Goal: Task Accomplishment & Management: Manage account settings

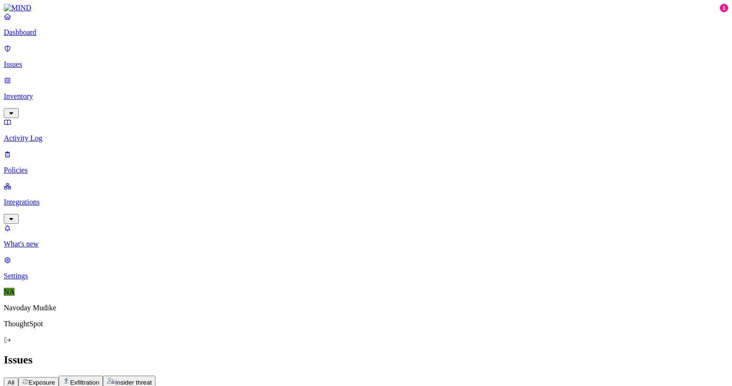
scroll to position [182, 0]
click at [31, 248] on link "What's new" at bounding box center [366, 236] width 725 height 24
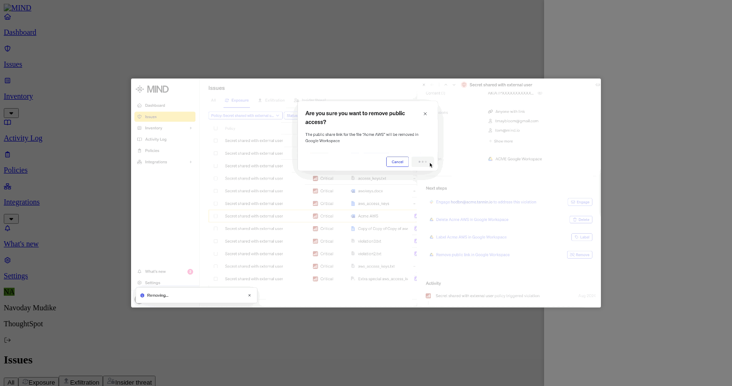
click at [509, 17] on div at bounding box center [366, 193] width 732 height 386
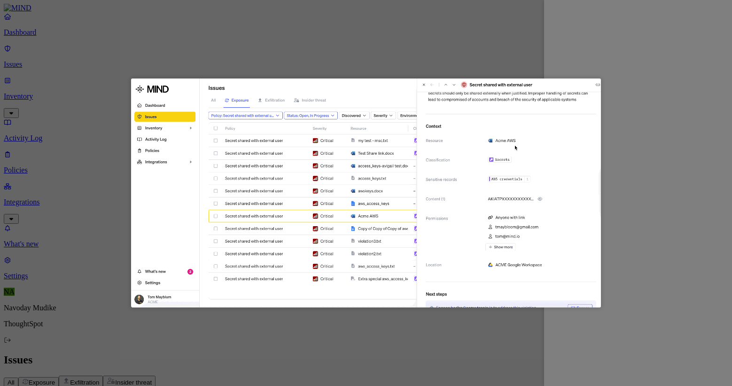
click at [436, 39] on div at bounding box center [366, 193] width 732 height 386
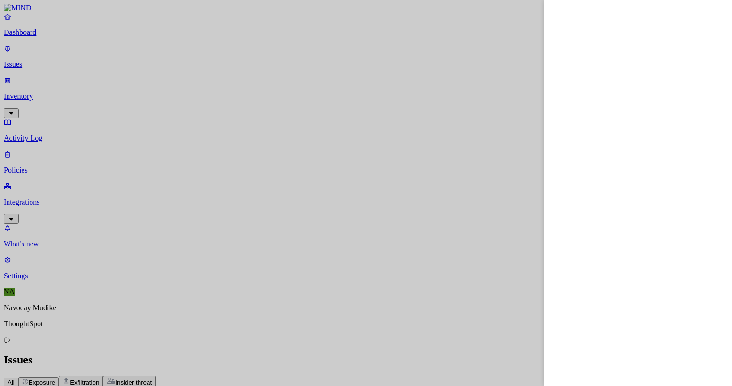
click at [170, 37] on div at bounding box center [366, 193] width 732 height 386
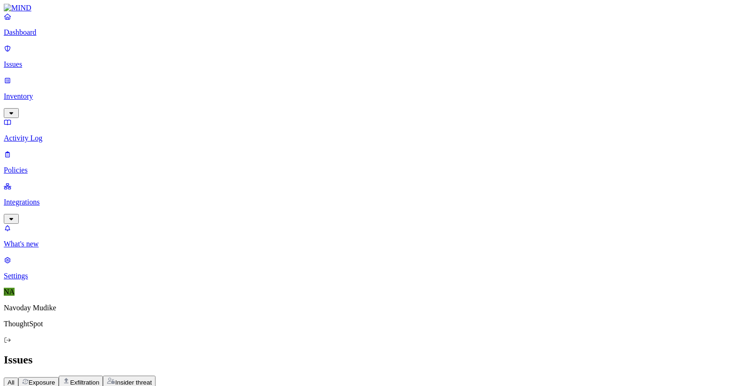
click at [55, 379] on span "Exposure" at bounding box center [42, 382] width 26 height 7
click at [165, 385] on icon "button" at bounding box center [162, 392] width 8 height 6
click at [342, 376] on div "All Exposure Exfiltration Insider threat" at bounding box center [366, 382] width 725 height 12
click at [246, 385] on span "Environment" at bounding box center [228, 392] width 35 height 7
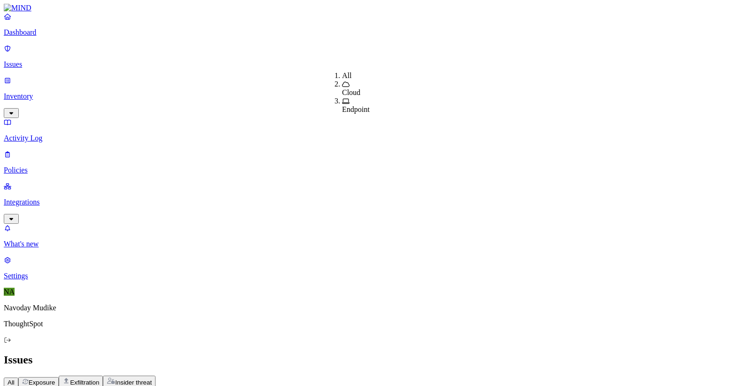
click at [360, 376] on div "All Exposure Exfiltration Insider threat" at bounding box center [366, 382] width 725 height 12
click at [207, 385] on button "Severity" at bounding box center [188, 392] width 38 height 10
click at [355, 376] on div "All Exposure Exfiltration Insider threat" at bounding box center [366, 382] width 725 height 12
click at [246, 385] on span "Environment" at bounding box center [228, 392] width 35 height 7
click at [342, 95] on div "Cloud" at bounding box center [342, 88] width 0 height 17
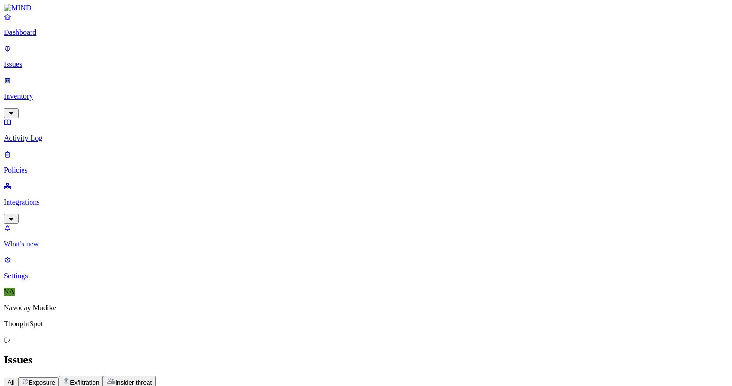
scroll to position [0, 0]
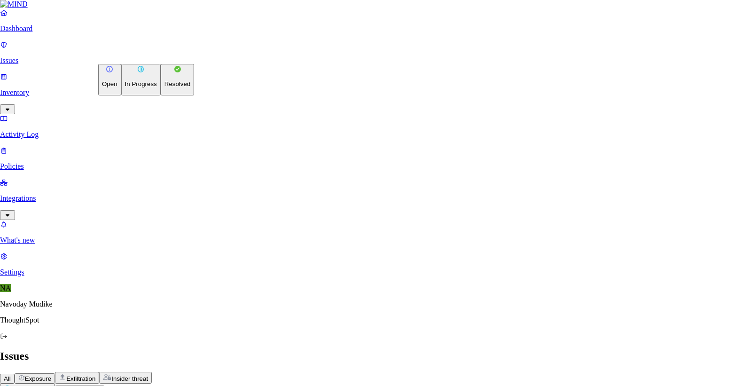
click at [155, 87] on button "In Progress" at bounding box center [140, 79] width 39 height 31
